Goal: Task Accomplishment & Management: Complete application form

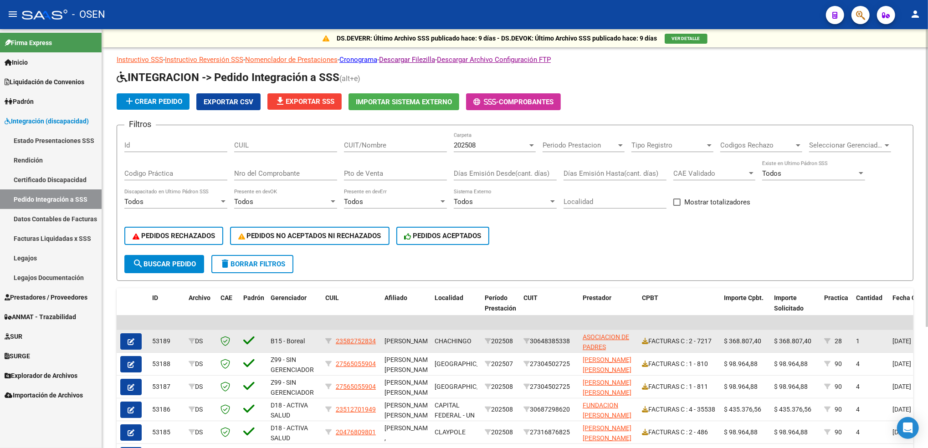
scroll to position [171, 0]
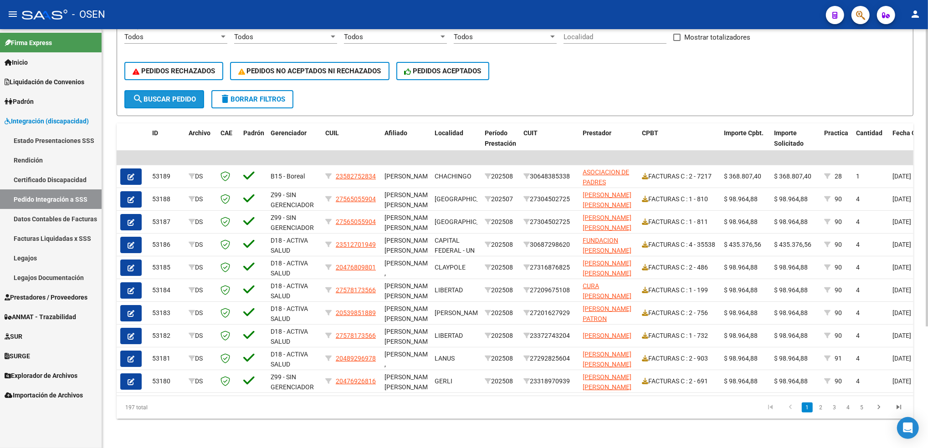
click at [173, 95] on span "search Buscar Pedido" at bounding box center [164, 99] width 63 height 8
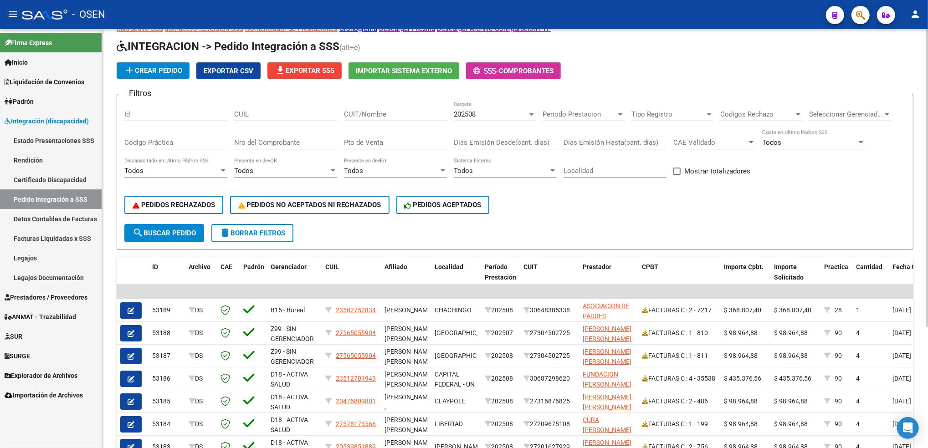
scroll to position [0, 0]
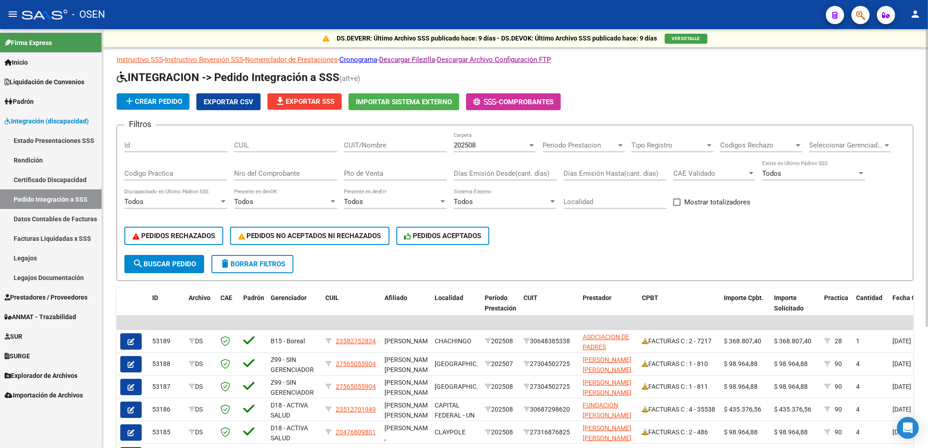
click at [927, 103] on div at bounding box center [926, 178] width 2 height 298
click at [215, 102] on span "Exportar CSV" at bounding box center [229, 102] width 50 height 8
click at [315, 99] on span "file_download Exportar SSS" at bounding box center [305, 101] width 60 height 8
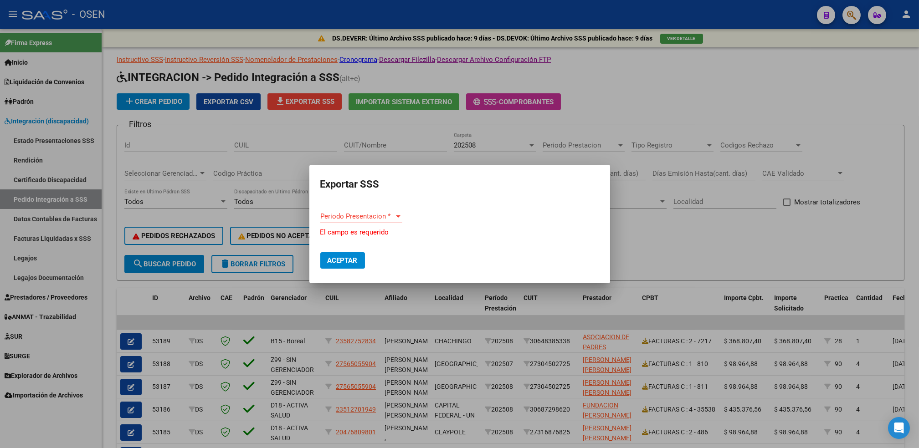
click at [349, 225] on div "Periodo Presentacion * Periodo Presentacion *" at bounding box center [361, 221] width 82 height 22
click at [353, 224] on div "Periodo Presentacion * Periodo Presentacion *" at bounding box center [361, 221] width 82 height 22
click at [383, 213] on span "Periodo Presentacion *" at bounding box center [357, 216] width 74 height 8
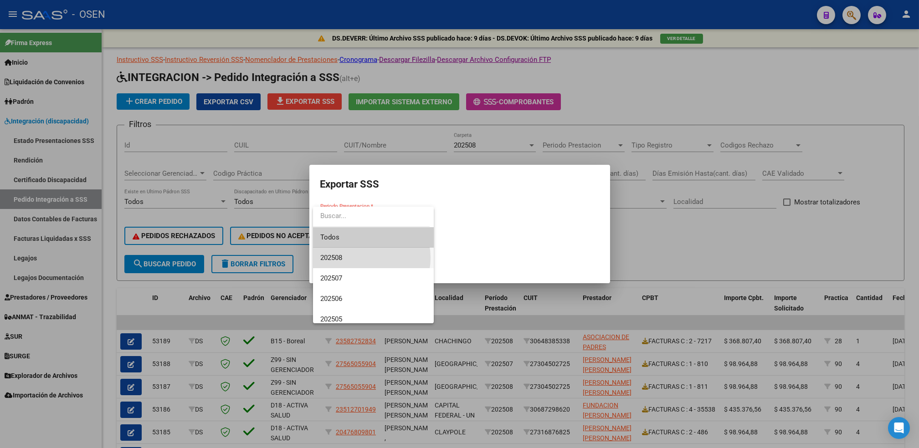
click at [363, 258] on span "202508" at bounding box center [373, 258] width 106 height 20
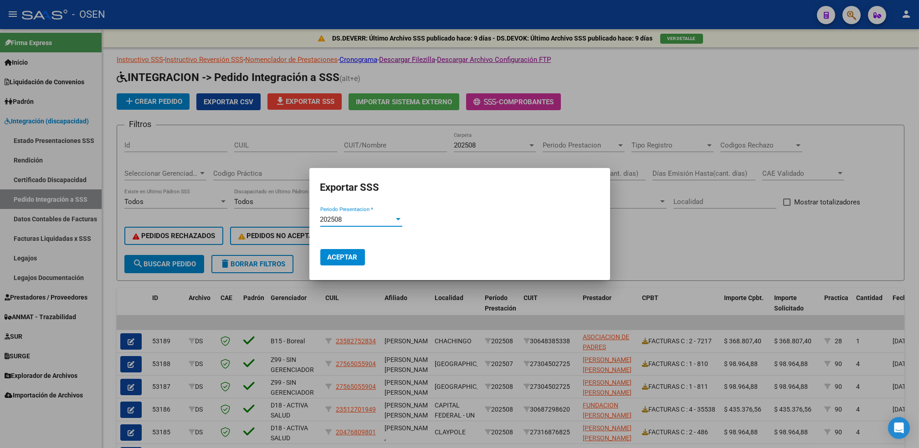
click at [346, 259] on span "Aceptar" at bounding box center [342, 257] width 30 height 8
click at [691, 226] on div at bounding box center [459, 224] width 919 height 448
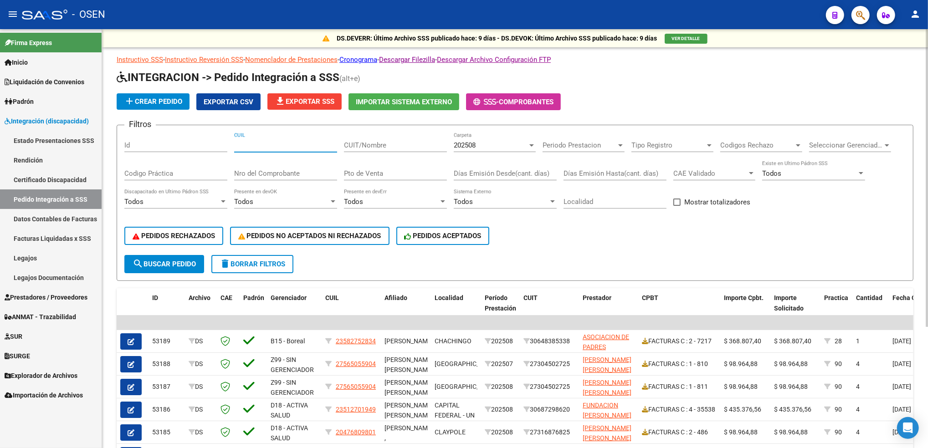
click at [275, 147] on input "CUIL" at bounding box center [285, 145] width 103 height 8
paste input "27512226707"
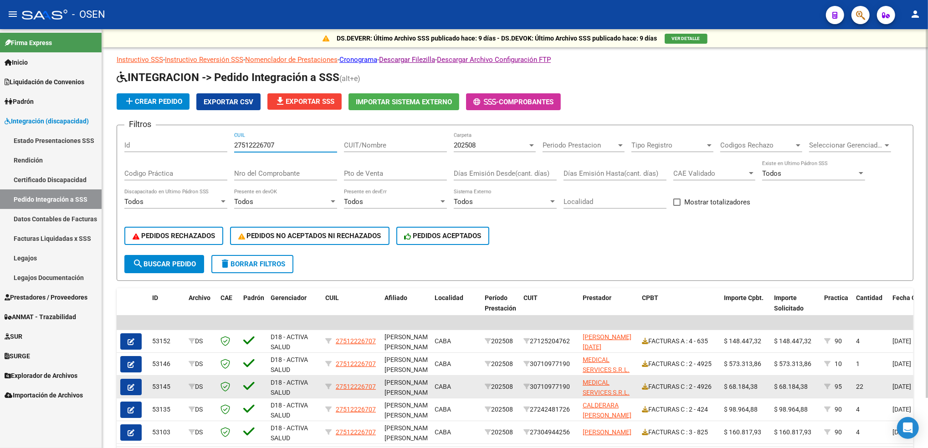
type input "27512226707"
click at [136, 387] on button "button" at bounding box center [130, 387] width 21 height 16
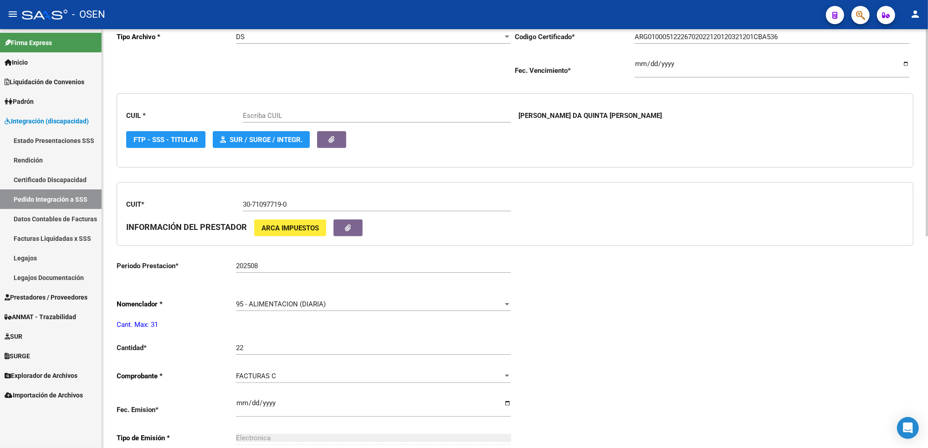
scroll to position [214, 0]
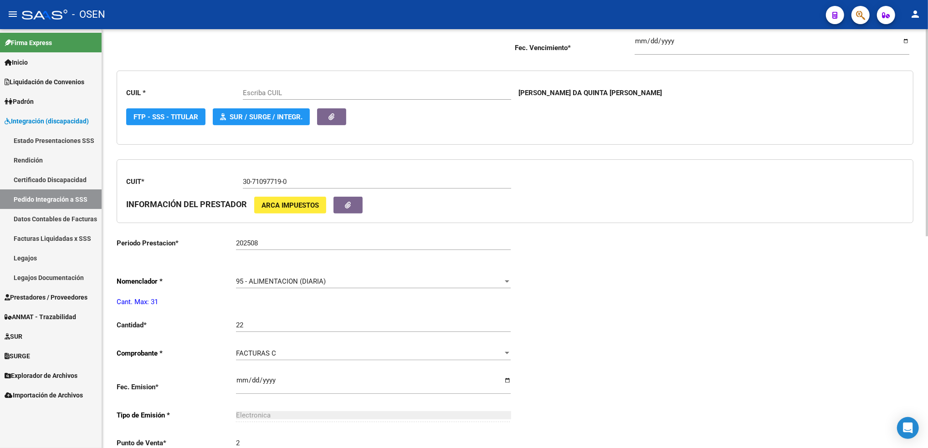
type input "27512226707"
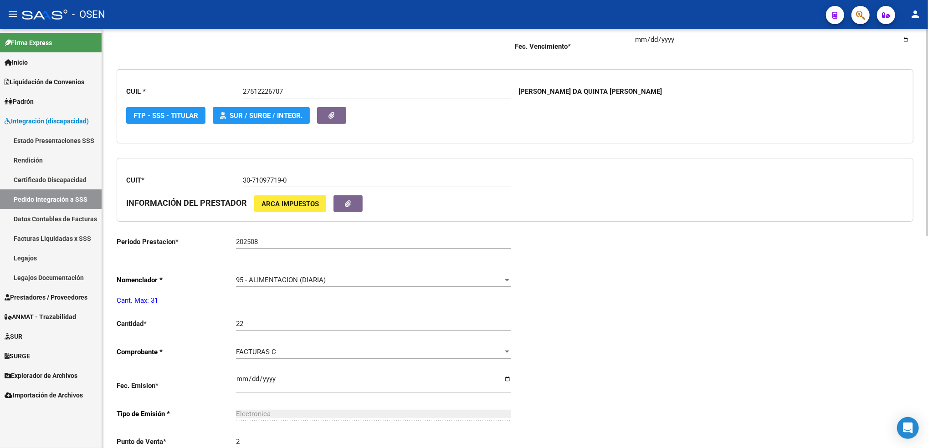
click at [927, 265] on html "menu - OSEN person Firma Express Inicio Calendario SSS Instructivos Contacto OS…" at bounding box center [464, 224] width 928 height 448
click at [507, 279] on div at bounding box center [507, 280] width 5 height 2
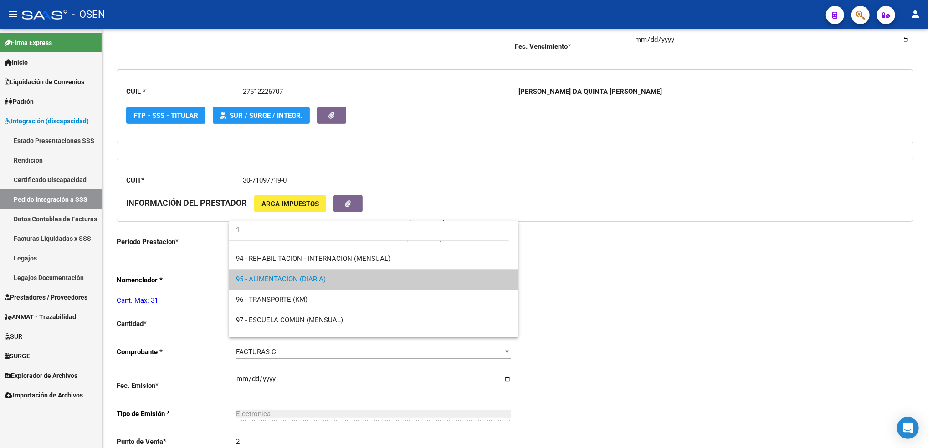
scroll to position [0, 0]
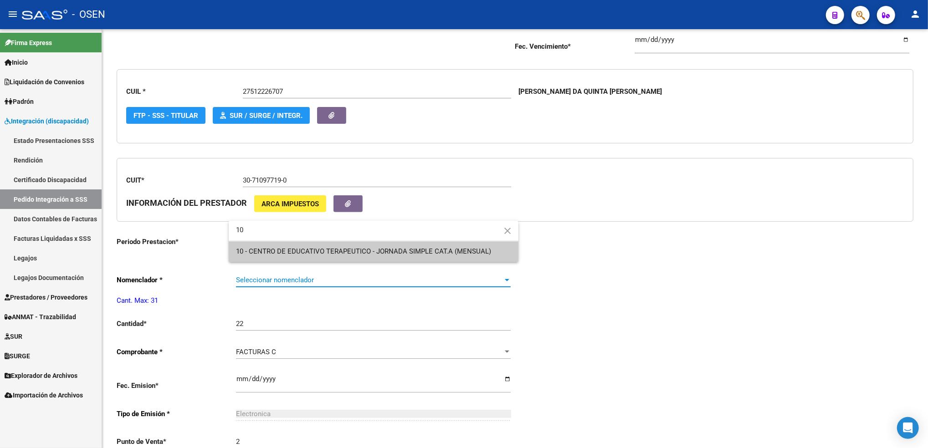
type input "10"
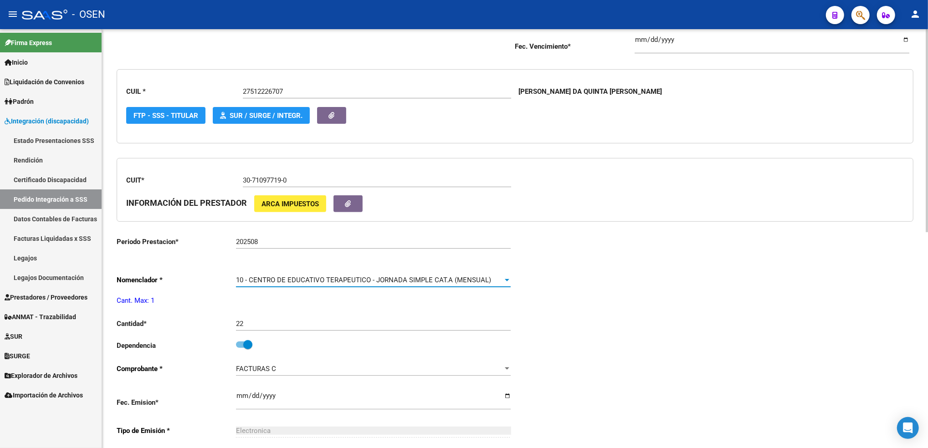
click at [250, 340] on span at bounding box center [247, 344] width 9 height 9
click at [240, 348] on input "checkbox" at bounding box center [240, 348] width 0 height 0
checkbox input "false"
click at [322, 278] on span "10 - CENTRO DE EDUCATIVO TERAPEUTICO - JORNADA SIMPLE CAT.A (MENSUAL)" at bounding box center [363, 280] width 255 height 8
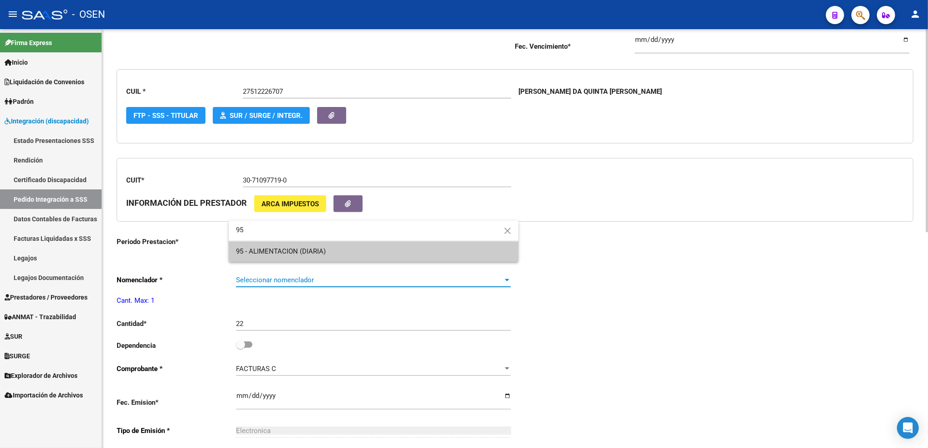
type input "95"
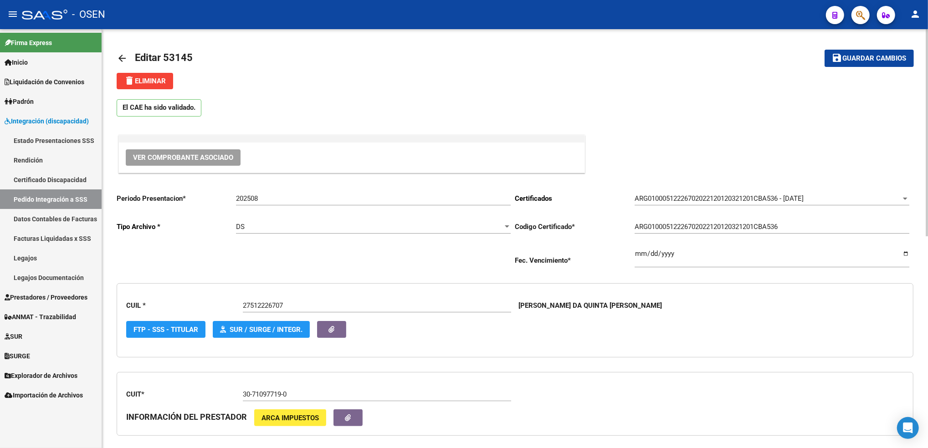
click at [927, 86] on html "menu - OSEN person Firma Express Inicio Calendario SSS Instructivos Contacto OS…" at bounding box center [464, 224] width 928 height 448
click at [883, 61] on span "Guardar cambios" at bounding box center [875, 59] width 64 height 8
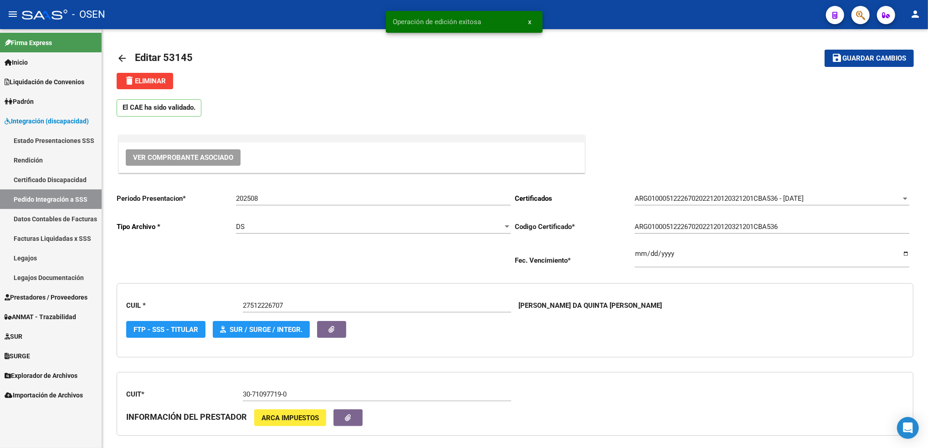
click at [56, 199] on link "Pedido Integración a SSS" at bounding box center [51, 199] width 102 height 20
